Goal: Find specific page/section: Find specific page/section

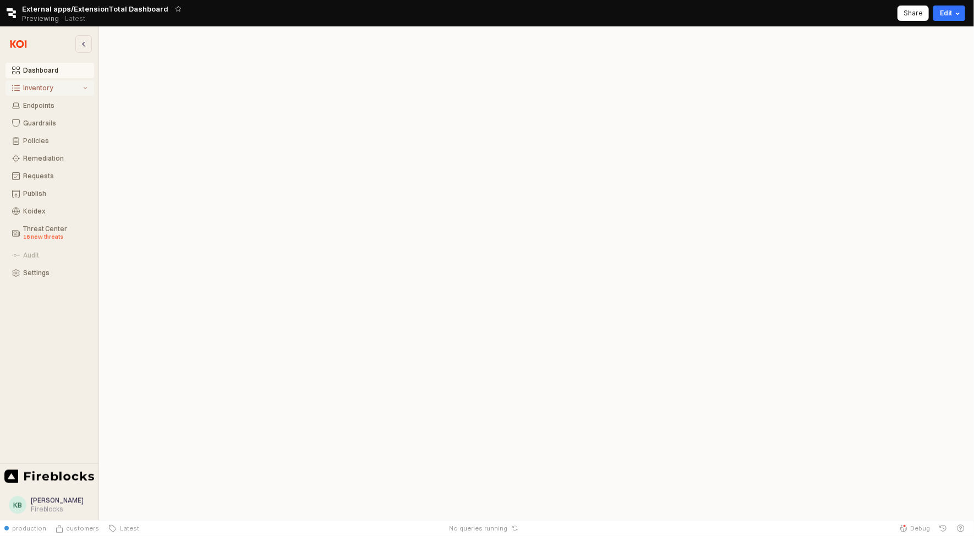
click at [50, 88] on div "Inventory" at bounding box center [52, 88] width 58 height 8
click at [51, 121] on div "Extensions" at bounding box center [56, 123] width 61 height 8
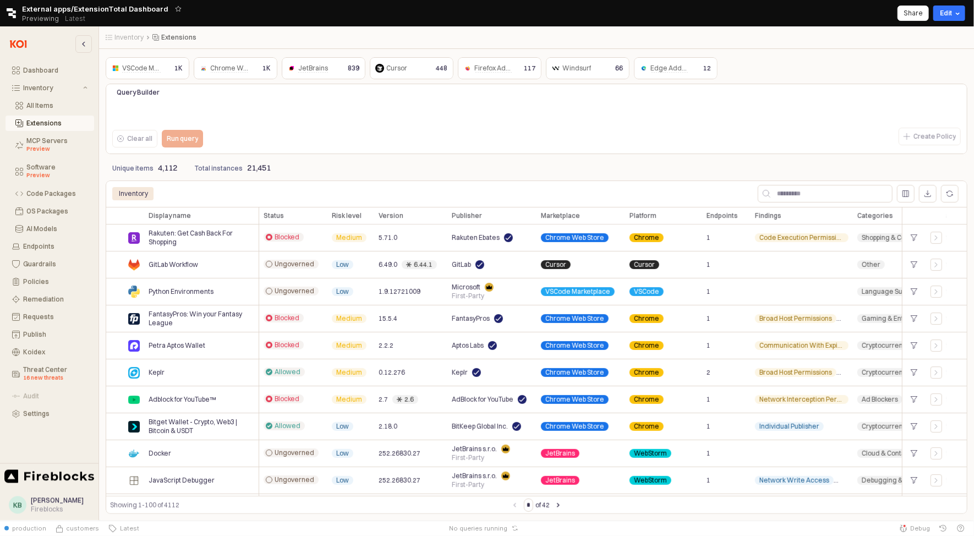
click at [232, 70] on span "Chrome Web Store" at bounding box center [239, 68] width 59 height 9
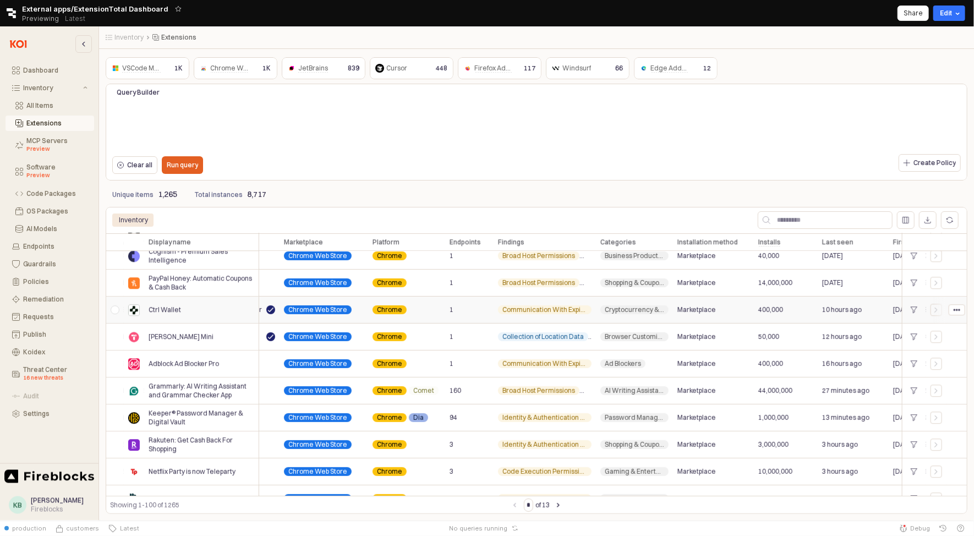
scroll to position [2058, 336]
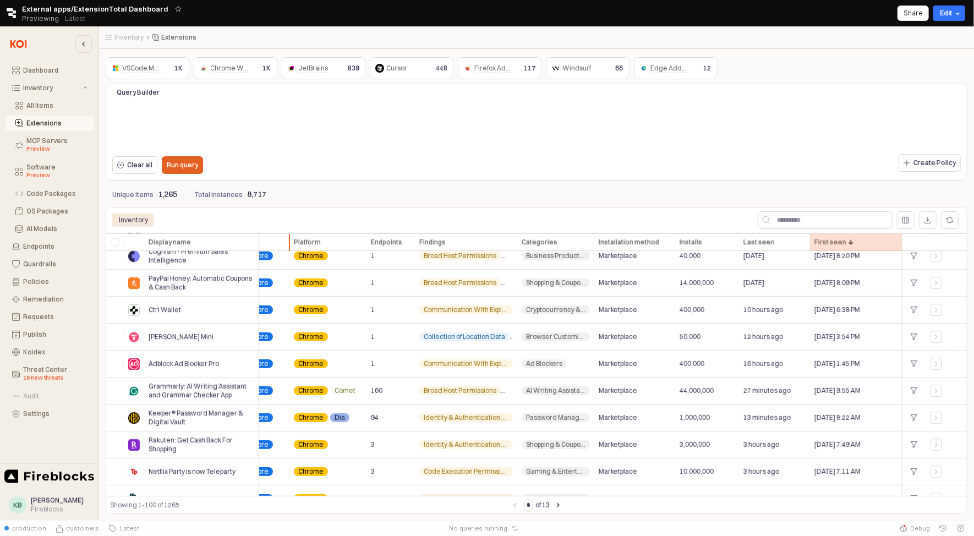
drag, startPoint x: 828, startPoint y: 241, endPoint x: 299, endPoint y: 239, distance: 528.9
click at [299, 239] on div "Display name Display name Status Status Risk level Risk level Version Version P…" at bounding box center [369, 242] width 1198 height 18
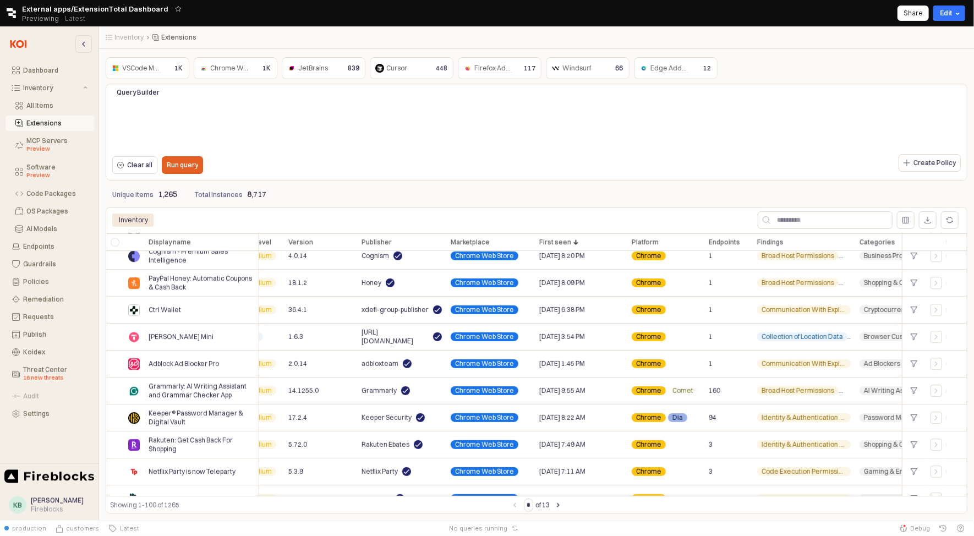
scroll to position [2058, 0]
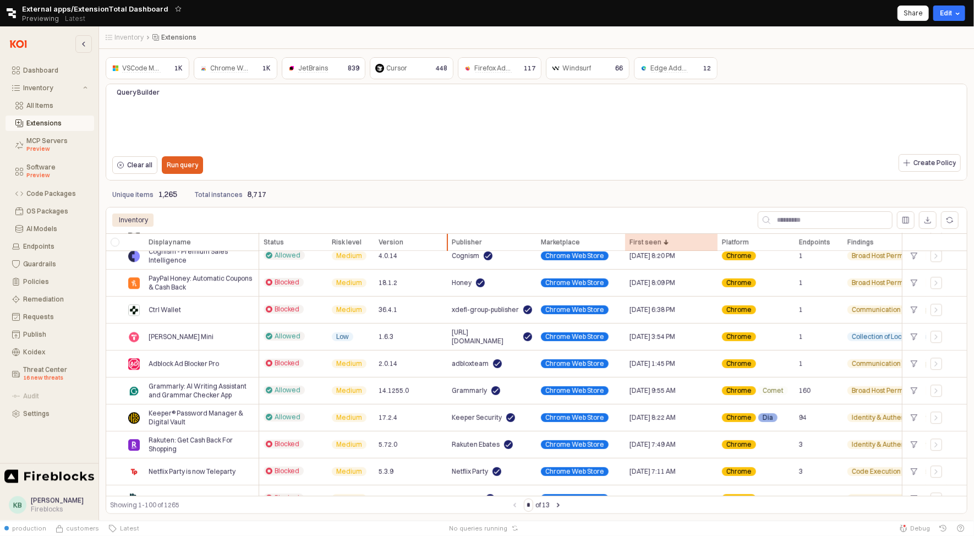
drag, startPoint x: 646, startPoint y: 243, endPoint x: 442, endPoint y: 245, distance: 203.7
click at [442, 245] on div "Display name Display name Status Status Risk level Risk level Version Version P…" at bounding box center [705, 242] width 1198 height 18
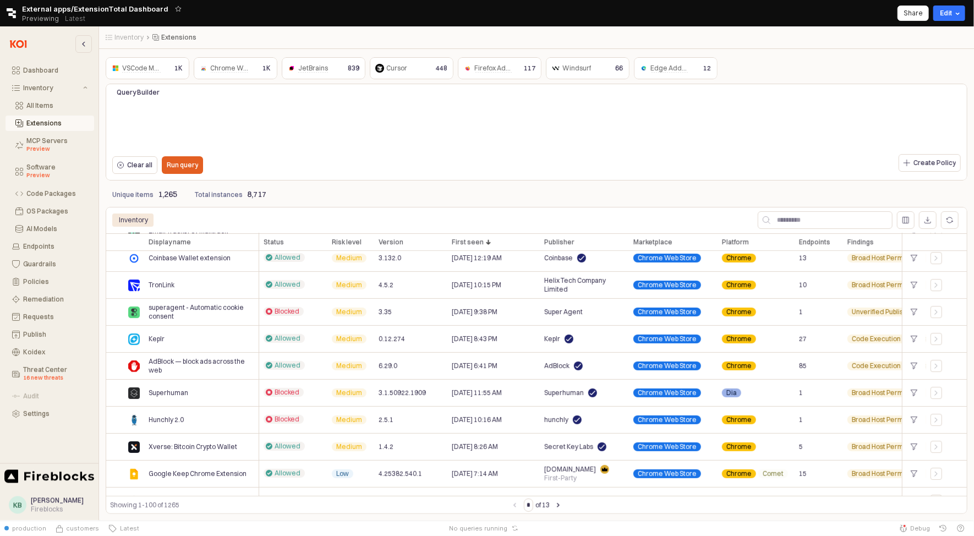
scroll to position [2452, 0]
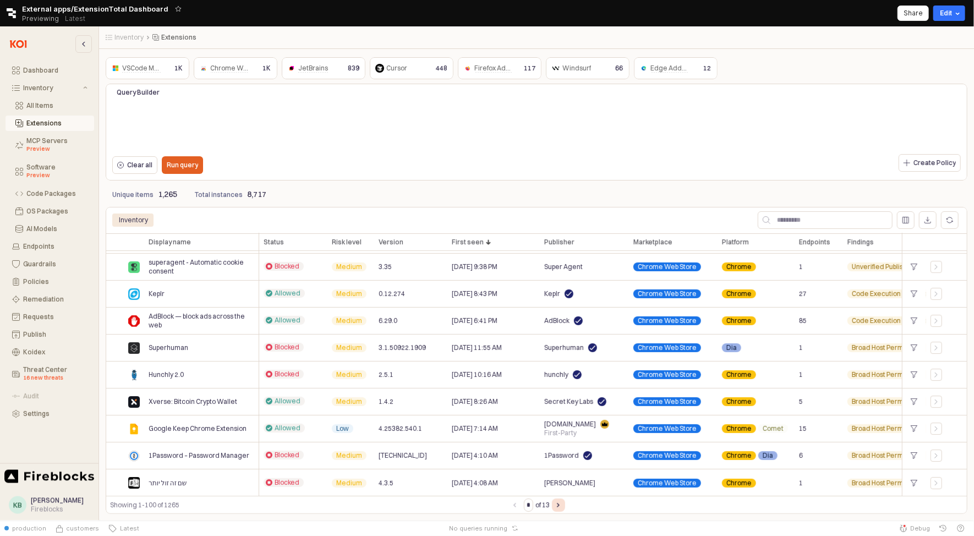
click at [560, 504] on icon "Next page" at bounding box center [558, 505] width 3 height 4
type input "*"
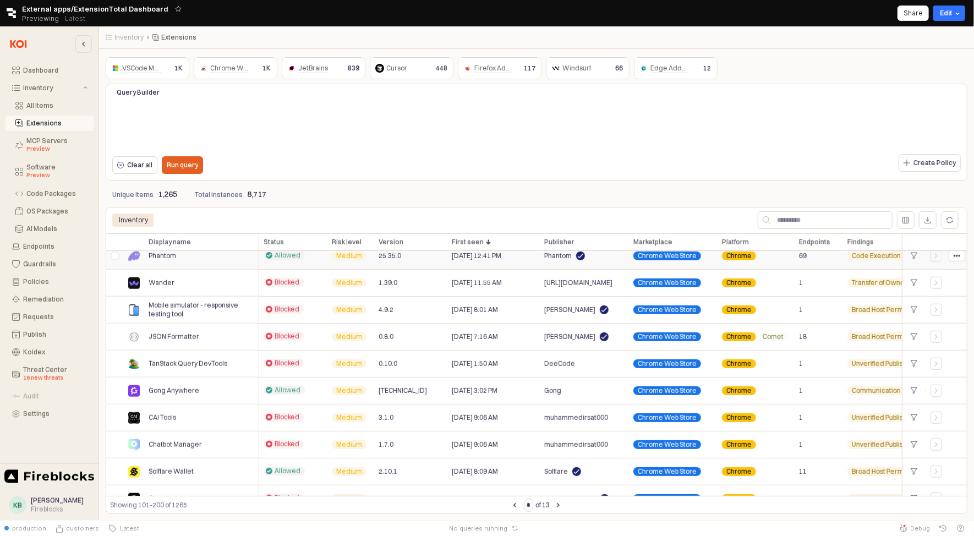
scroll to position [461, 0]
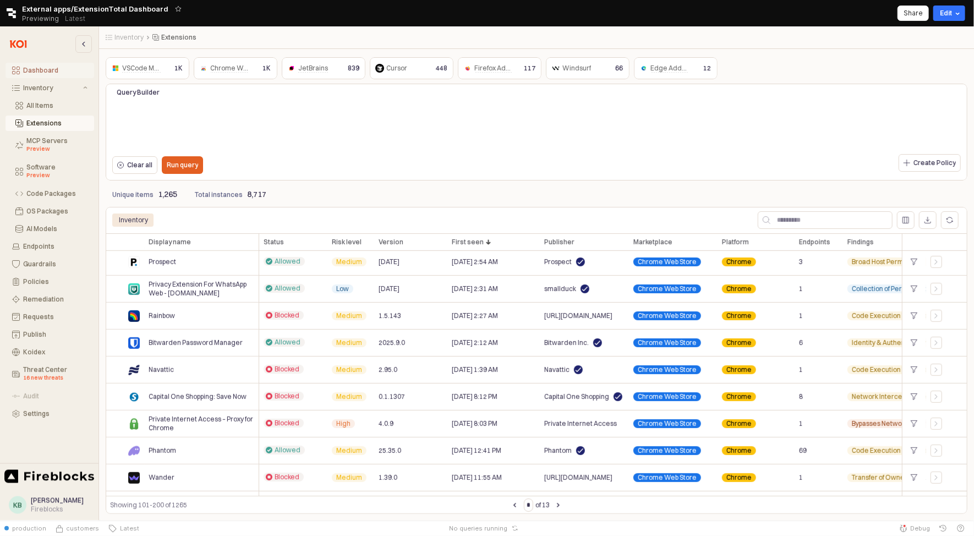
click at [51, 74] on button "Dashboard" at bounding box center [50, 70] width 89 height 15
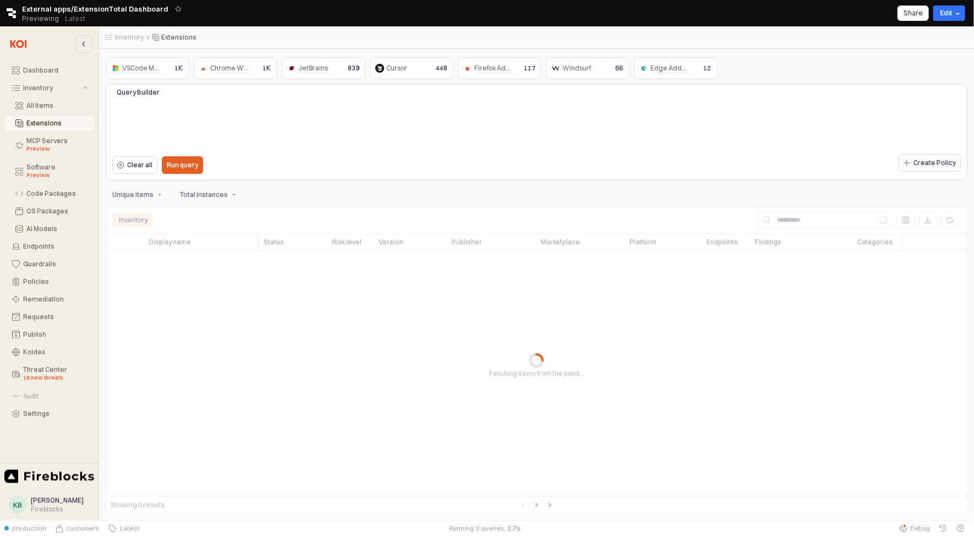
click at [246, 69] on span "Chrome Web Store" at bounding box center [239, 68] width 59 height 9
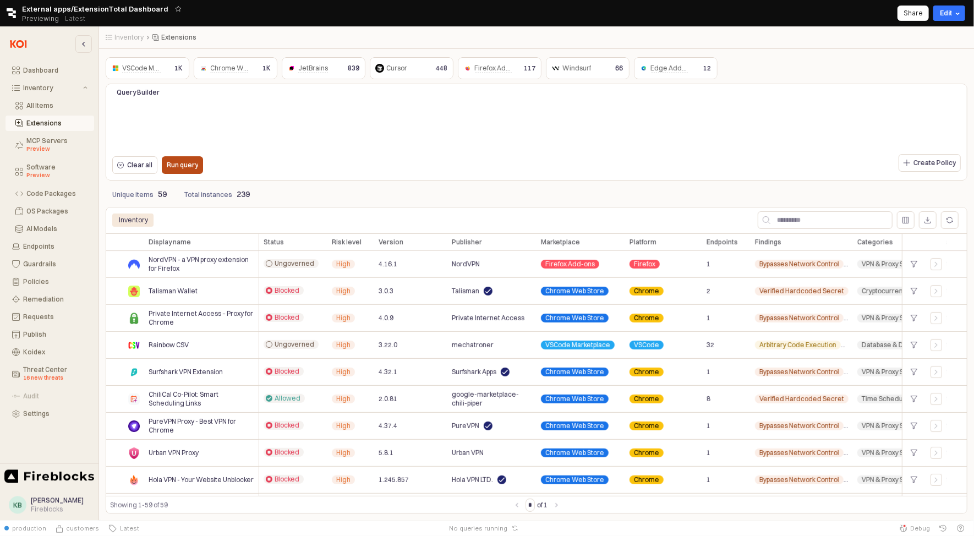
click at [193, 165] on p "Run query" at bounding box center [182, 165] width 31 height 9
click at [241, 68] on span "Chrome Web Store" at bounding box center [239, 68] width 59 height 9
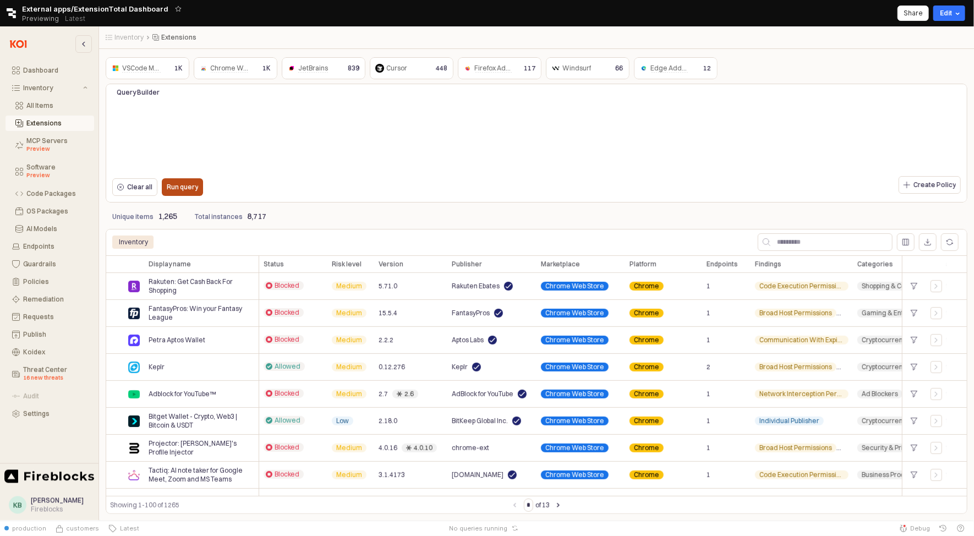
click at [188, 189] on p "Run query" at bounding box center [182, 187] width 31 height 9
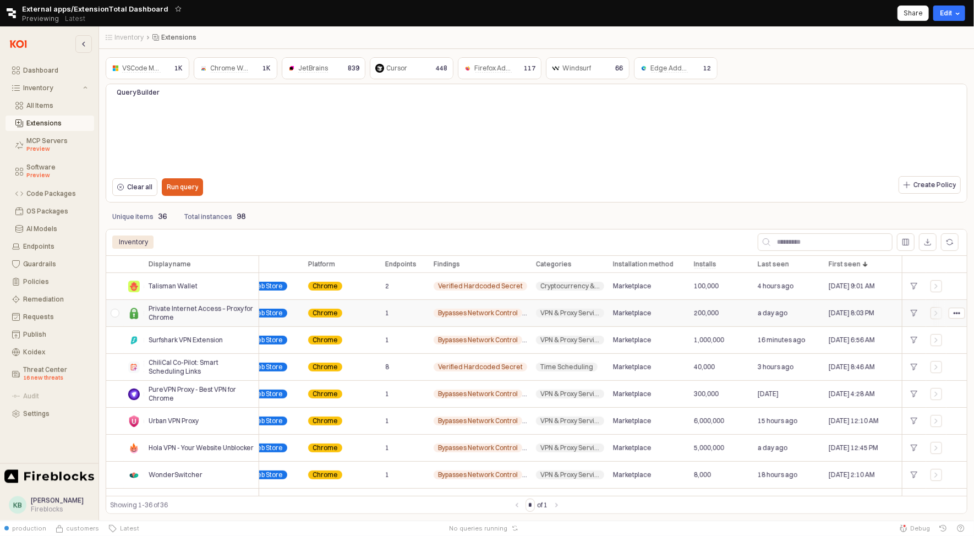
scroll to position [0, 336]
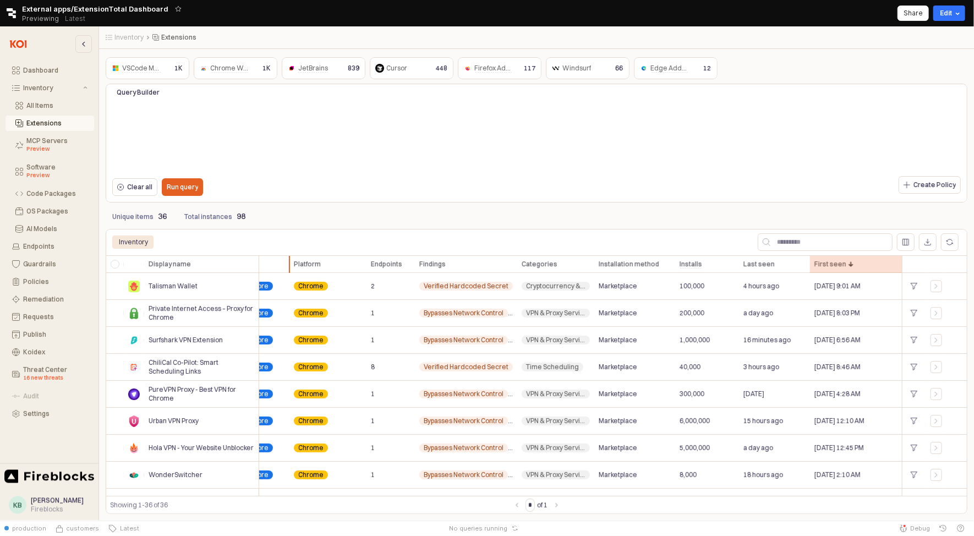
drag, startPoint x: 836, startPoint y: 265, endPoint x: 292, endPoint y: 257, distance: 544.4
click at [292, 257] on div "Display name Display name Status Status Risk level Risk level Version Version P…" at bounding box center [369, 264] width 1198 height 18
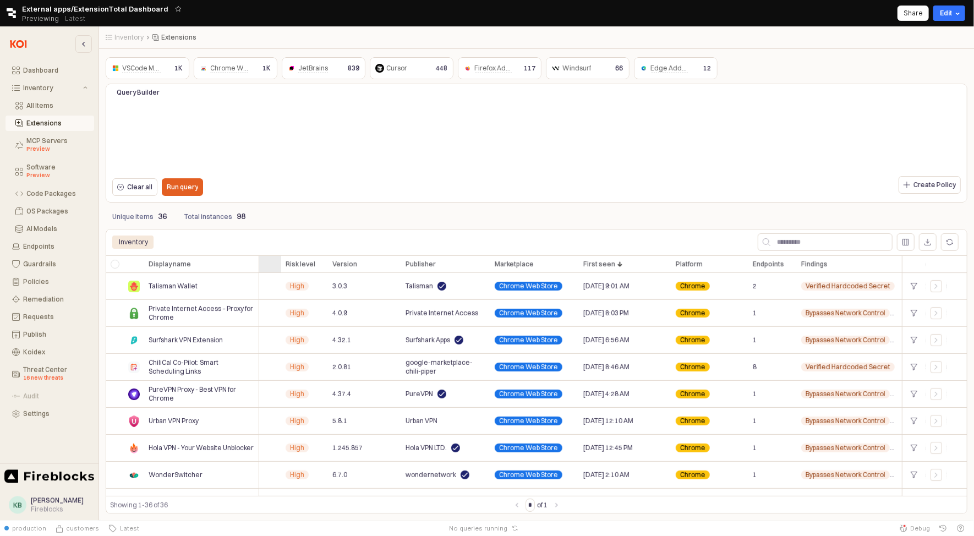
scroll to position [0, 0]
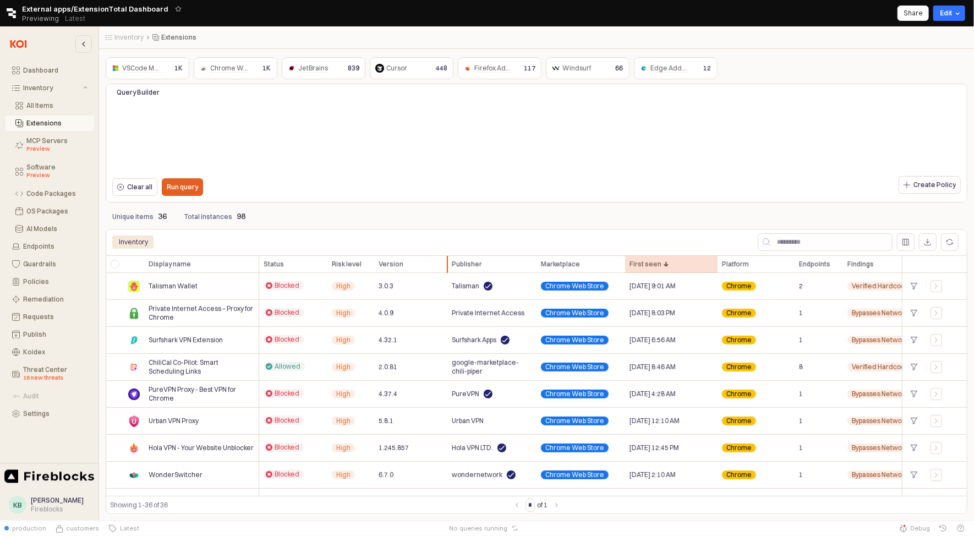
drag, startPoint x: 645, startPoint y: 266, endPoint x: 436, endPoint y: 269, distance: 208.6
click at [436, 269] on div "Display name Display name Status Status Risk level Risk level Version Version P…" at bounding box center [705, 264] width 1198 height 18
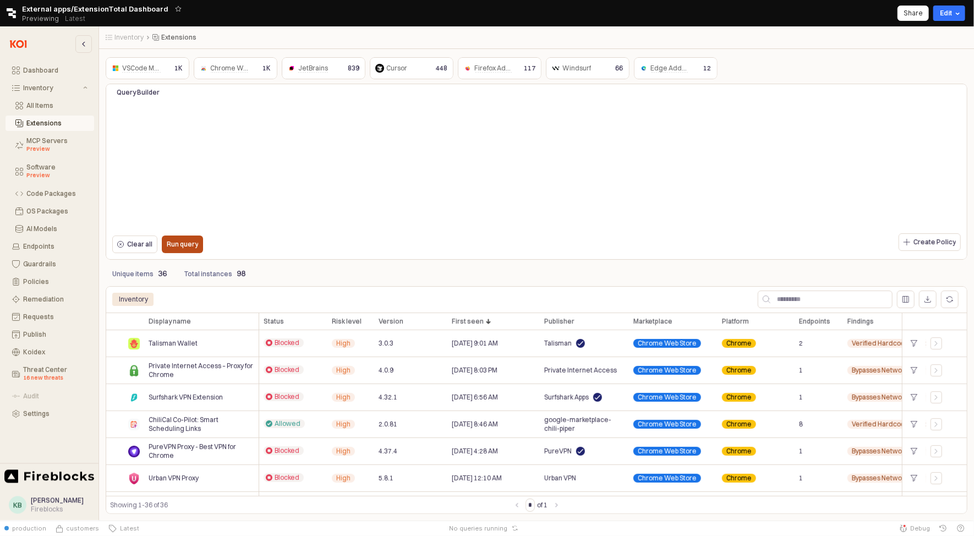
click at [187, 243] on p "Run query" at bounding box center [182, 244] width 31 height 9
